Goal: Task Accomplishment & Management: Complete application form

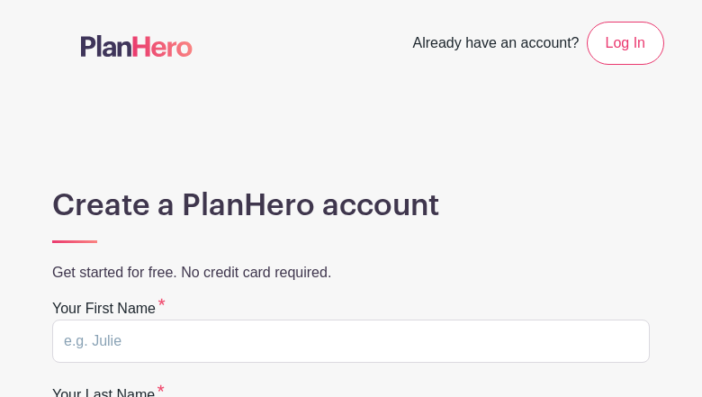
type input "ewJzmXfwxNIrE"
type input "SPnrQldydkSGc"
type input "danielle.dragonfly@gmail.com"
